Goal: Task Accomplishment & Management: Manage account settings

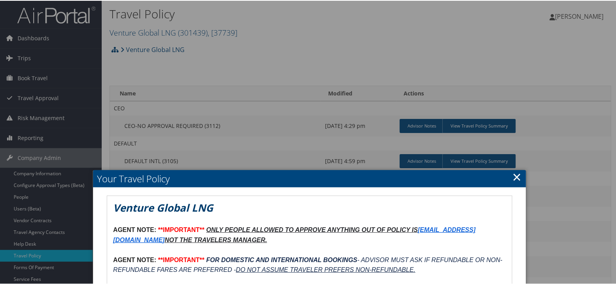
click at [518, 178] on link "×" at bounding box center [517, 176] width 9 height 16
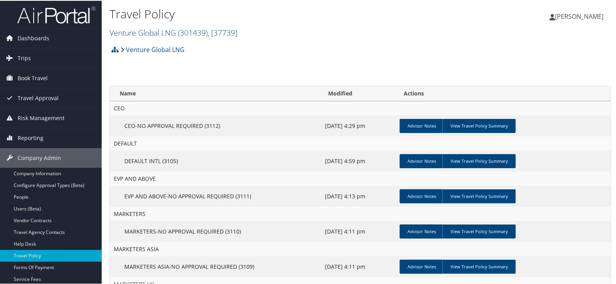
click at [163, 30] on link "Venture Global LNG ( 301439 ) , [ 37739 ]" at bounding box center [174, 32] width 128 height 11
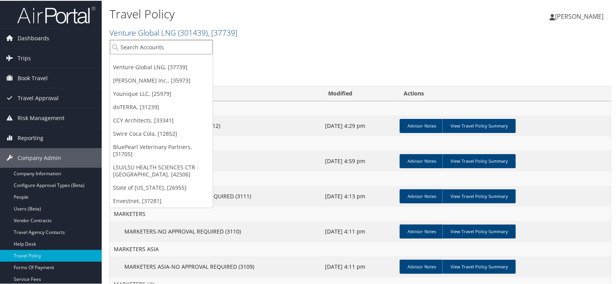
click at [162, 47] on input "search" at bounding box center [161, 46] width 103 height 14
type input "state of co"
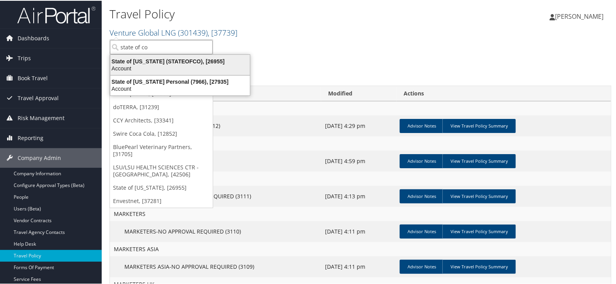
click at [161, 70] on div "Account" at bounding box center [180, 67] width 149 height 7
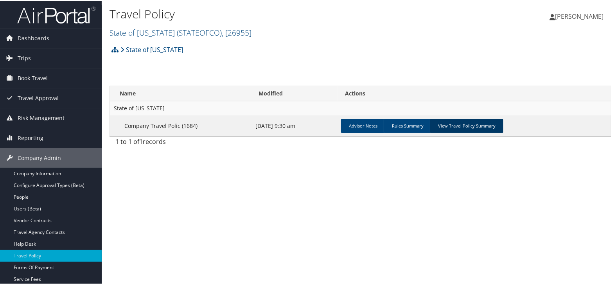
click at [471, 124] on link "View Travel Policy Summary" at bounding box center [467, 125] width 74 height 14
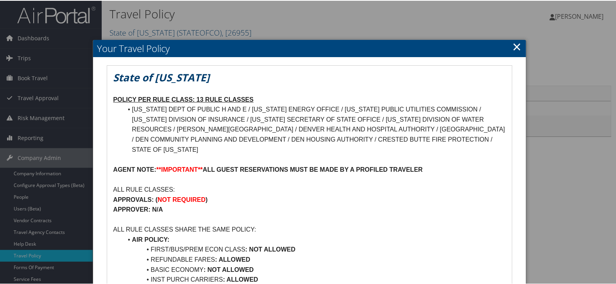
click at [513, 45] on link "×" at bounding box center [517, 46] width 9 height 16
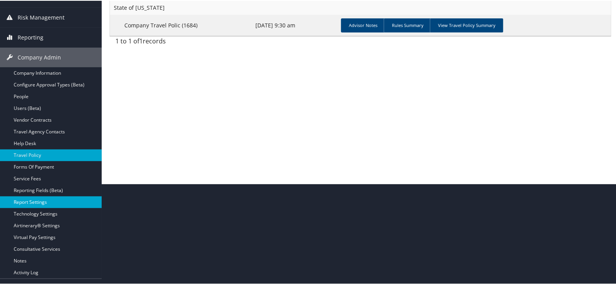
scroll to position [114, 0]
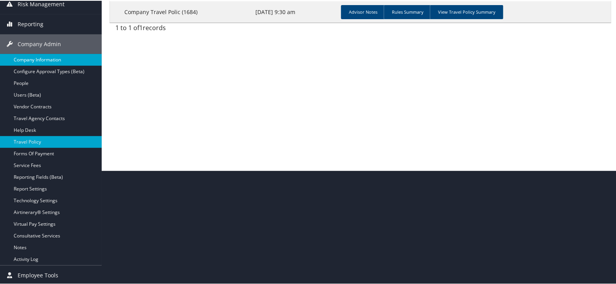
click at [62, 55] on link "Company Information" at bounding box center [51, 59] width 102 height 12
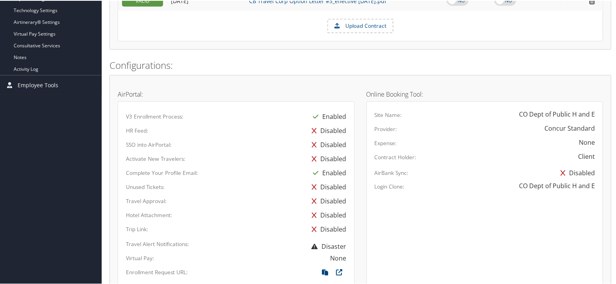
scroll to position [347, 0]
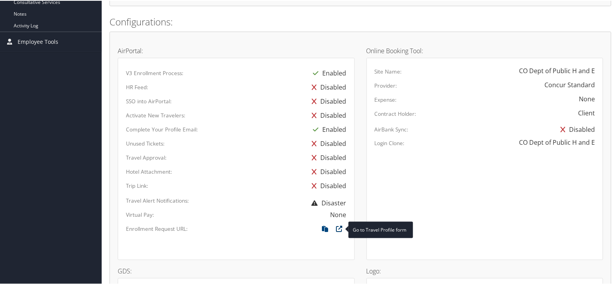
click at [338, 228] on icon at bounding box center [340, 230] width 14 height 10
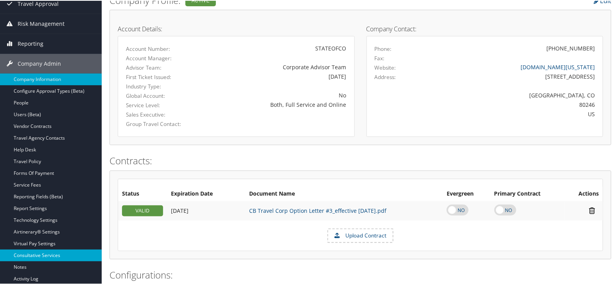
scroll to position [87, 0]
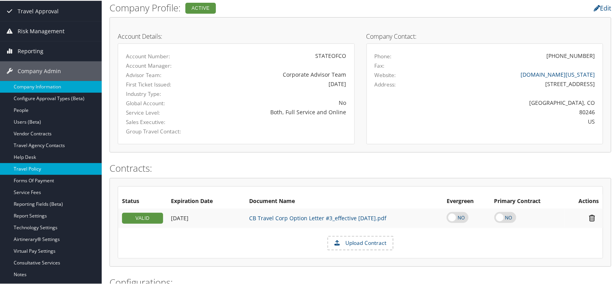
click at [41, 165] on link "Travel Policy" at bounding box center [51, 168] width 102 height 12
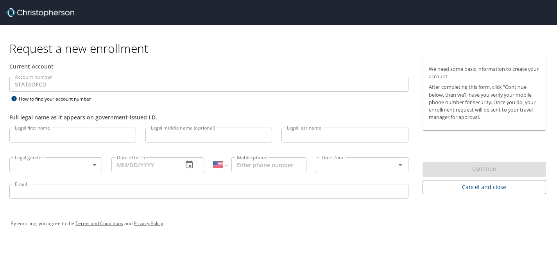
select select "US"
